Goal: Task Accomplishment & Management: Use online tool/utility

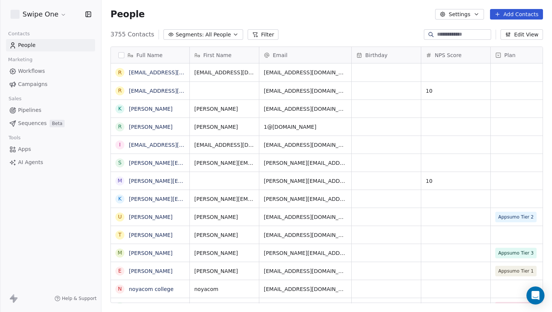
scroll to position [275, 451]
click at [158, 70] on link "[EMAIL_ADDRESS][DOMAIN_NAME]" at bounding box center [175, 73] width 92 height 6
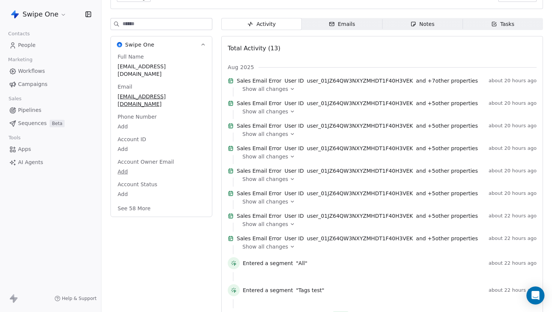
scroll to position [79, 0]
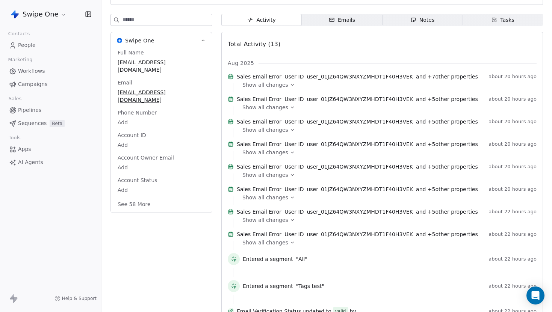
click at [290, 88] on icon at bounding box center [292, 84] width 5 height 5
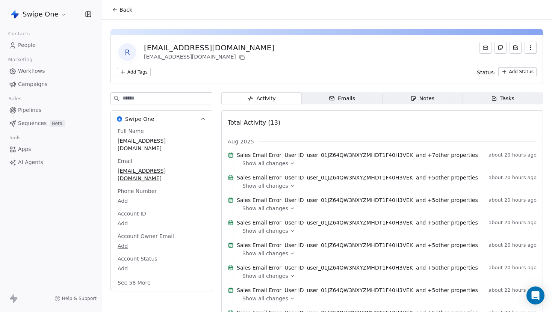
click at [39, 74] on span "Workflows" at bounding box center [31, 71] width 27 height 8
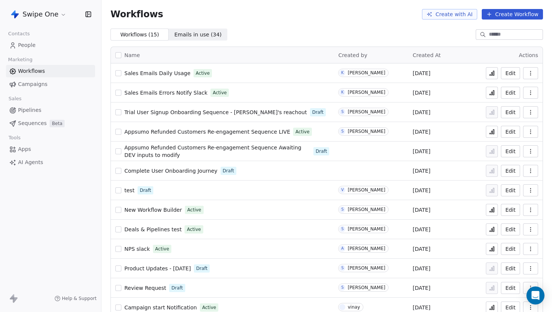
click at [160, 93] on span "Sales Emails Errors Notify Slack" at bounding box center [165, 93] width 83 height 6
click at [130, 188] on span "test" at bounding box center [129, 191] width 10 height 6
